Goal: Task Accomplishment & Management: Use online tool/utility

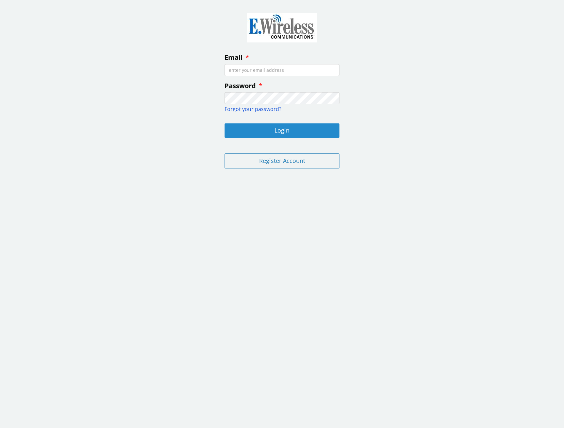
type input "[EMAIL_ADDRESS][DOMAIN_NAME]"
click at [282, 130] on button "Login" at bounding box center [282, 130] width 115 height 14
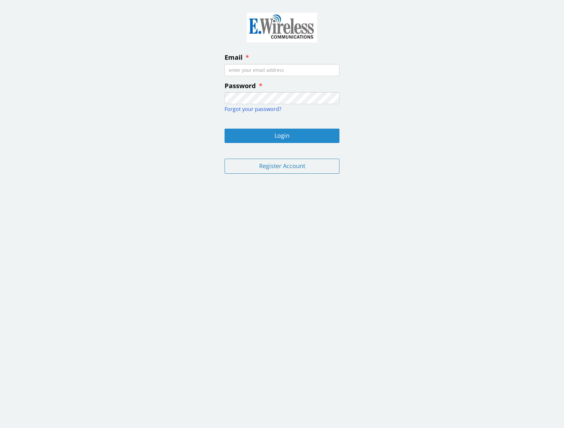
type input "[EMAIL_ADDRESS][DOMAIN_NAME]"
click at [281, 139] on button "Login" at bounding box center [282, 136] width 115 height 14
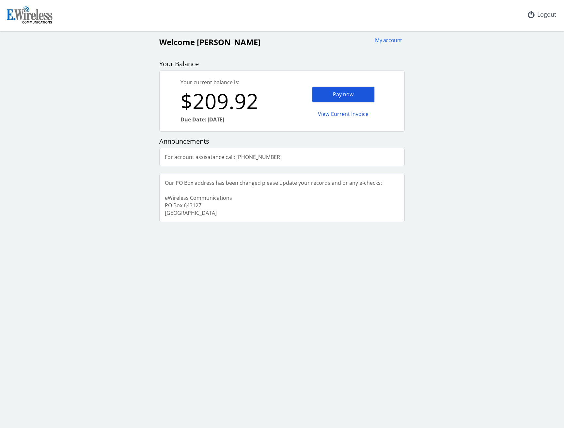
click at [345, 94] on div "Pay now" at bounding box center [343, 95] width 63 height 16
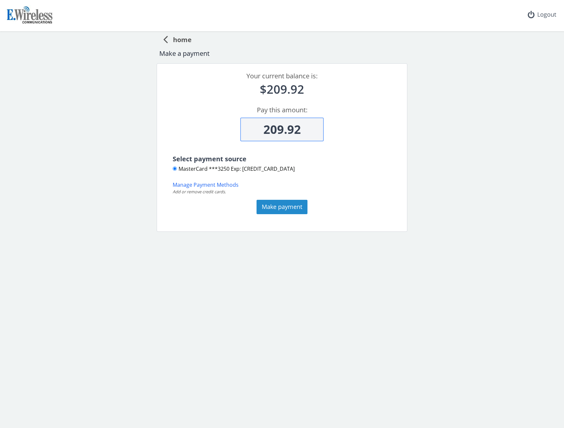
click at [284, 209] on button "Make payment" at bounding box center [282, 207] width 51 height 14
click at [278, 204] on button "Make payment" at bounding box center [282, 207] width 51 height 14
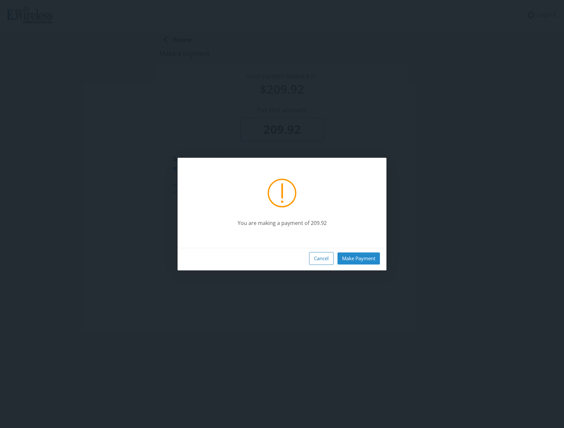
click at [359, 256] on button "Make Payment" at bounding box center [359, 258] width 42 height 12
click at [353, 257] on button "Make Payment" at bounding box center [359, 258] width 42 height 12
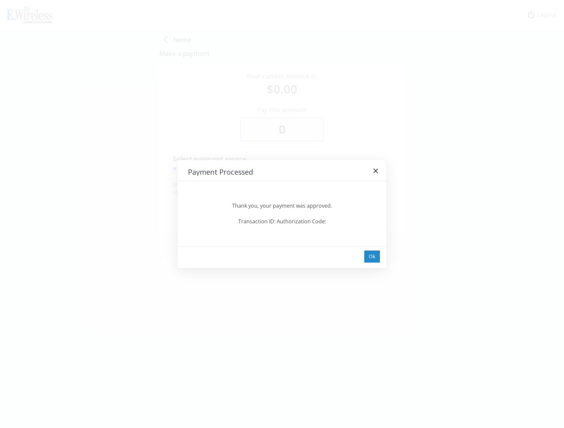
click at [369, 257] on div "Ok" at bounding box center [372, 256] width 16 height 12
